Goal: Navigation & Orientation: Find specific page/section

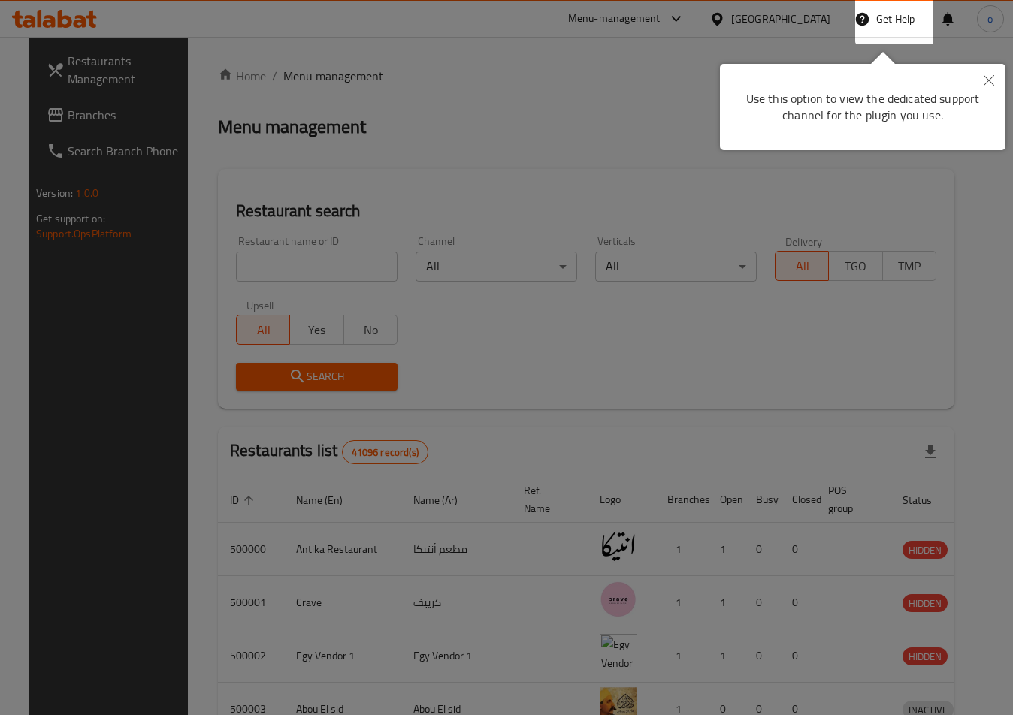
click at [473, 332] on div at bounding box center [506, 357] width 1013 height 715
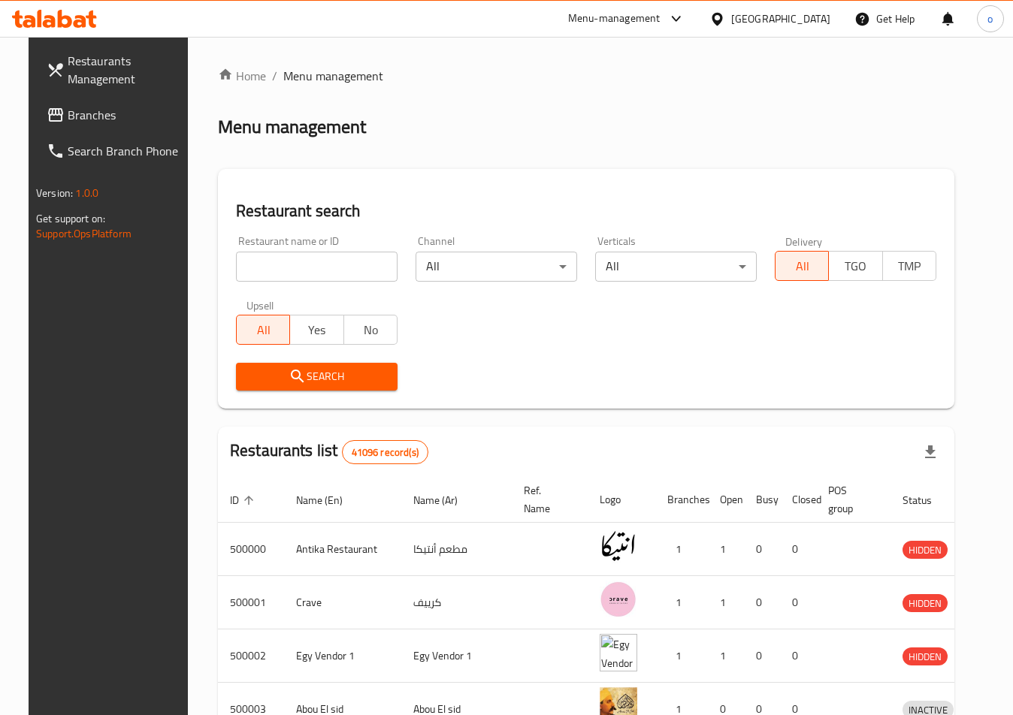
click at [128, 110] on span "Branches" at bounding box center [127, 115] width 118 height 18
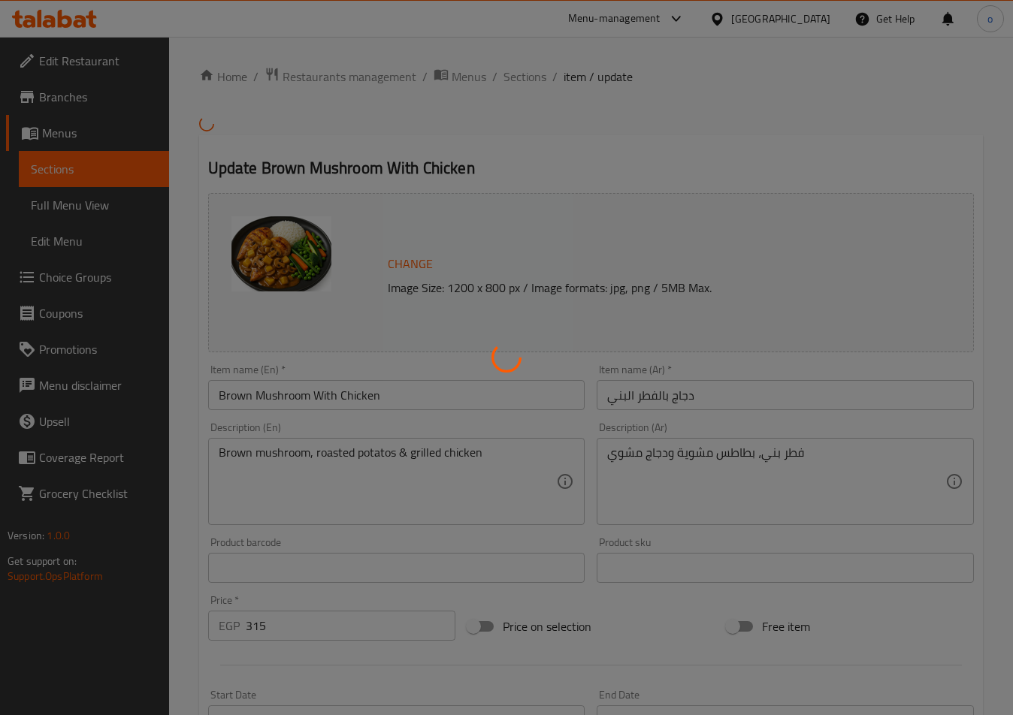
click at [761, 56] on div at bounding box center [506, 357] width 1013 height 715
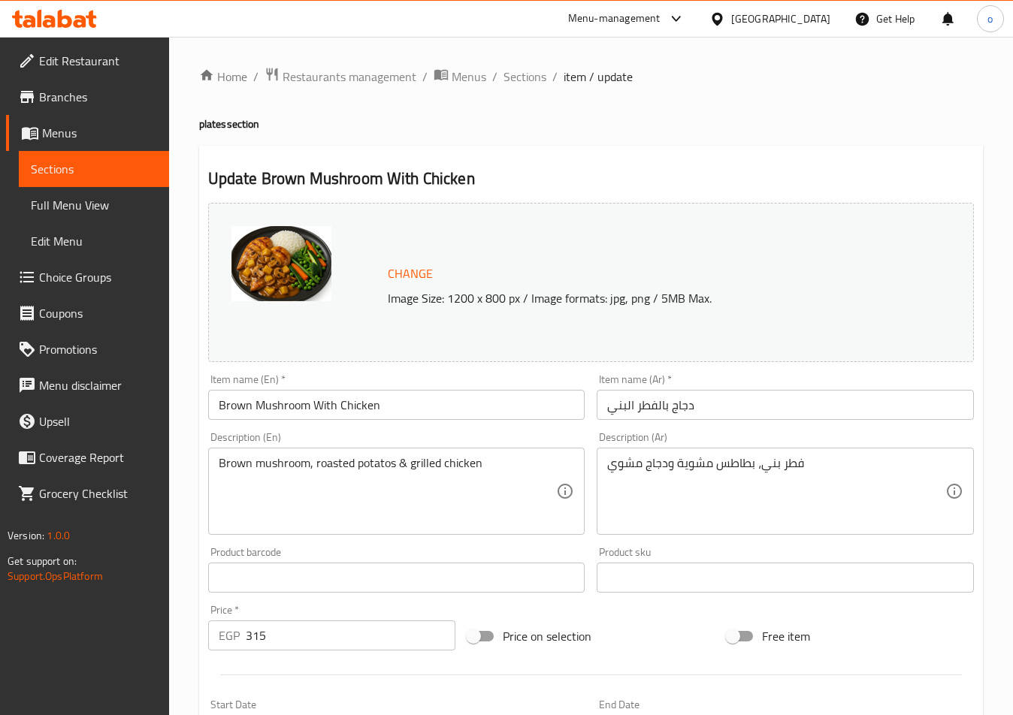
click at [821, 20] on div "[GEOGRAPHIC_DATA]" at bounding box center [780, 19] width 99 height 17
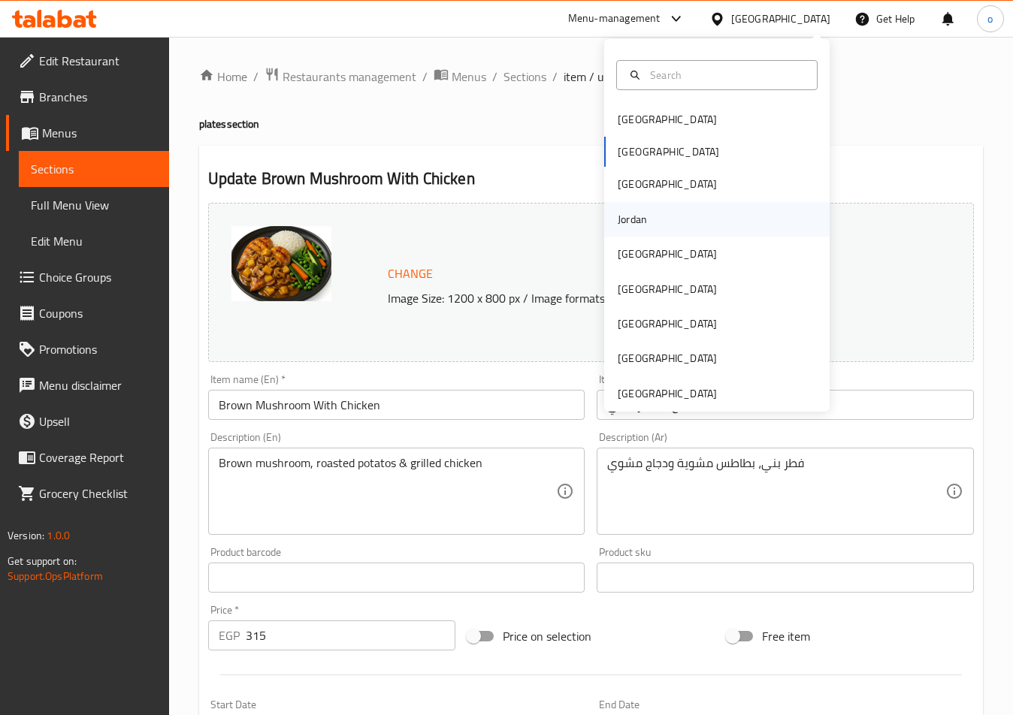
click at [640, 218] on div "Jordan" at bounding box center [632, 219] width 53 height 35
